Goal: Transaction & Acquisition: Purchase product/service

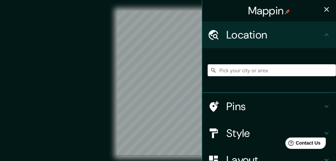
click at [250, 70] on input "Pick your city or area" at bounding box center [272, 70] width 129 height 12
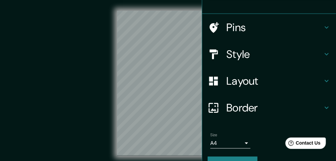
scroll to position [79, 0]
type input "Fort Worth, Texas, United States"
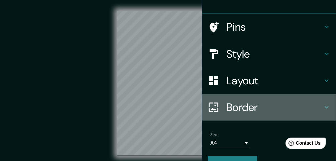
click at [325, 107] on icon at bounding box center [327, 107] width 4 height 2
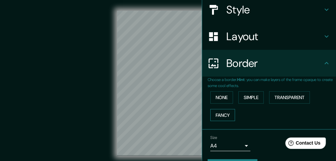
click at [227, 115] on button "Fancy" at bounding box center [223, 115] width 25 height 12
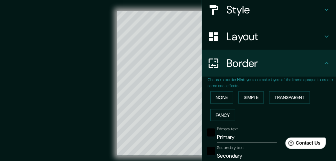
click at [324, 37] on icon at bounding box center [327, 36] width 8 height 8
type input "122"
type input "24"
type input "12"
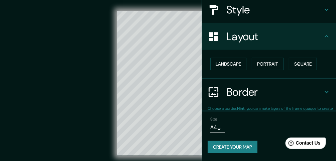
scroll to position [79, 0]
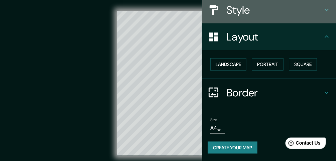
click at [325, 8] on icon at bounding box center [327, 10] width 8 height 8
type input "122"
type input "24"
type input "12"
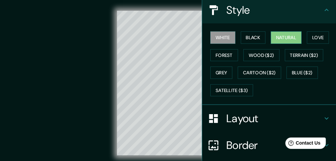
click at [288, 37] on button "Natural" at bounding box center [286, 37] width 31 height 12
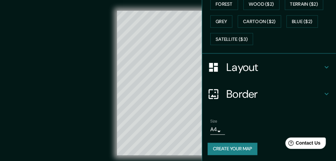
scroll to position [131, 0]
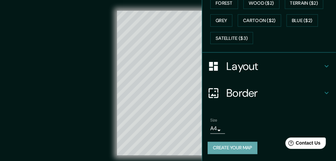
click at [242, 145] on button "Create your map" at bounding box center [233, 148] width 50 height 12
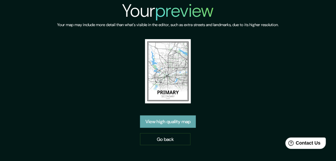
click at [169, 119] on link "View high quality map" at bounding box center [168, 121] width 56 height 12
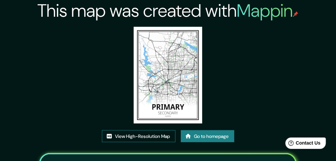
click at [128, 134] on link "View High-Resolution Map" at bounding box center [139, 136] width 74 height 12
click at [224, 137] on link "Go to homepage" at bounding box center [208, 136] width 54 height 12
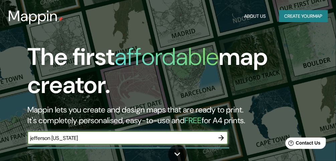
type input "jefferson [US_STATE]"
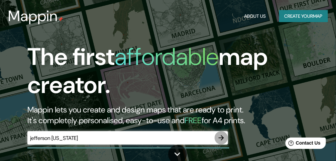
click at [222, 138] on icon "button" at bounding box center [222, 138] width 8 height 8
